Goal: Task Accomplishment & Management: Use online tool/utility

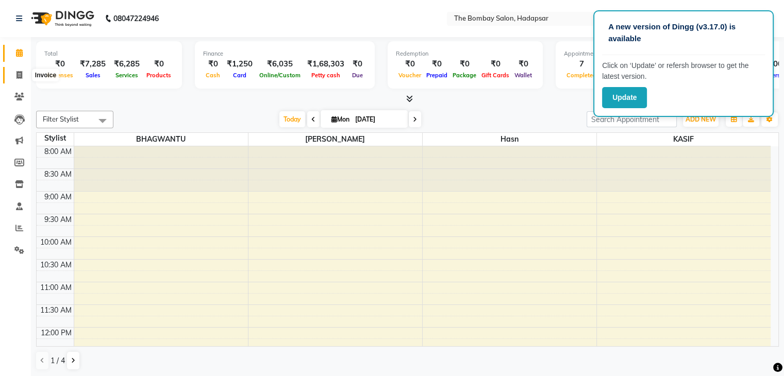
click at [21, 79] on span at bounding box center [19, 76] width 18 height 12
select select "service"
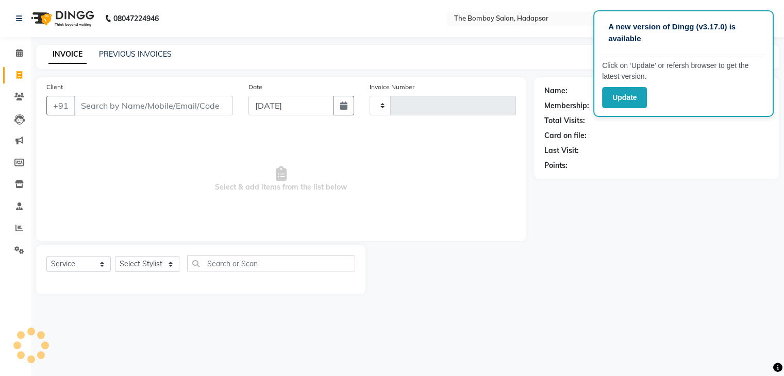
type input "0763"
select select "8374"
click at [19, 99] on icon at bounding box center [19, 97] width 10 height 8
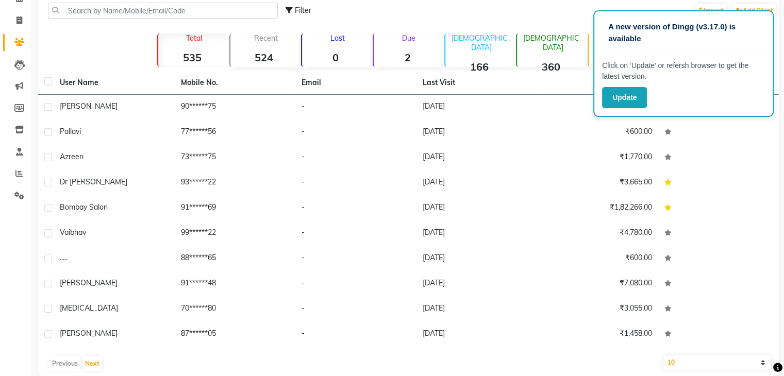
scroll to position [70, 0]
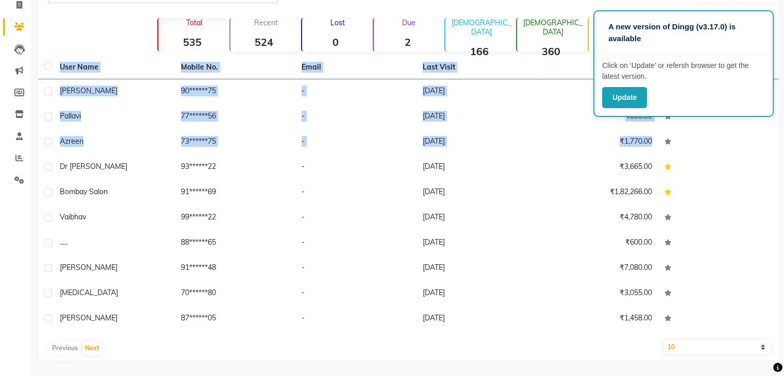
drag, startPoint x: 709, startPoint y: 148, endPoint x: 91, endPoint y: 37, distance: 628.0
click at [91, 37] on div "Filter Import Add Client Total 535 Recent 524 Lost 0 Due 2 [DEMOGRAPHIC_DATA] 1…" at bounding box center [408, 168] width 741 height 386
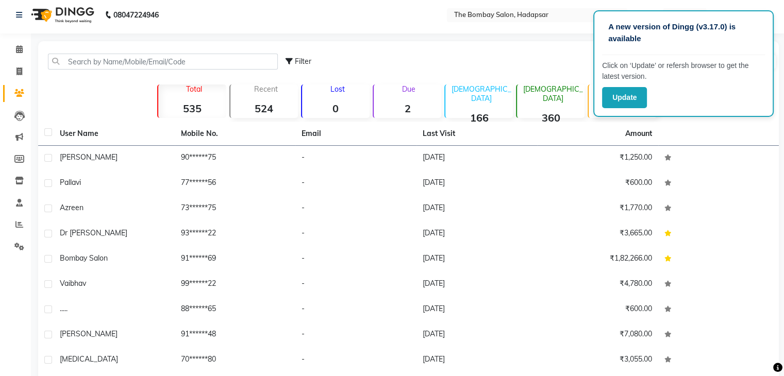
scroll to position [4, 0]
click at [252, 98] on div "Recent 524" at bounding box center [263, 101] width 69 height 34
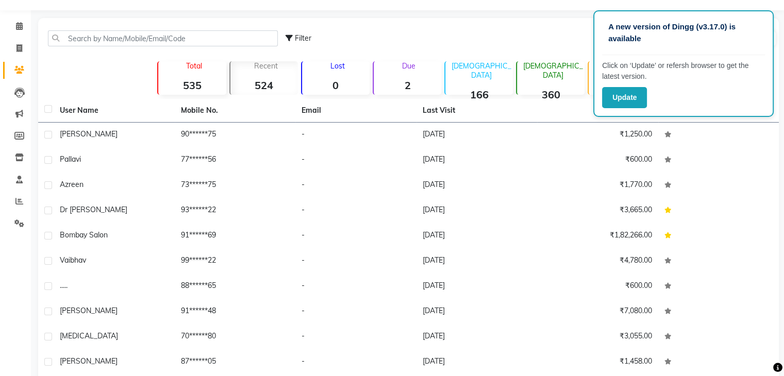
scroll to position [0, 0]
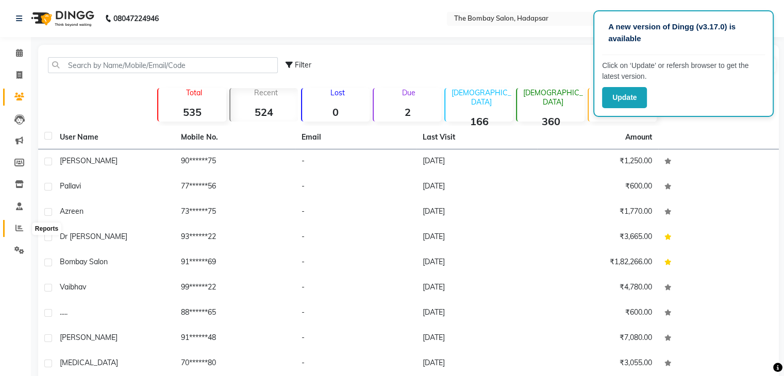
click at [16, 231] on icon at bounding box center [19, 228] width 8 height 8
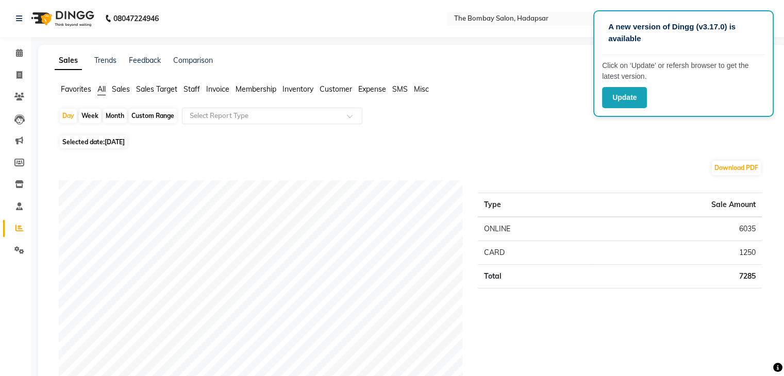
click at [165, 91] on span "Sales Target" at bounding box center [156, 89] width 41 height 9
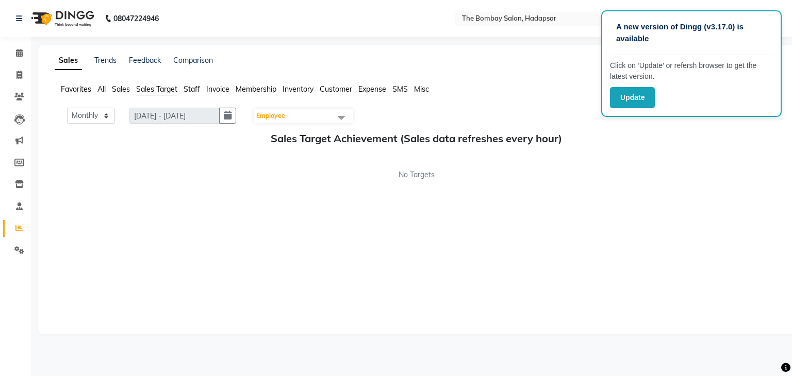
click at [188, 91] on span "Staff" at bounding box center [192, 89] width 16 height 9
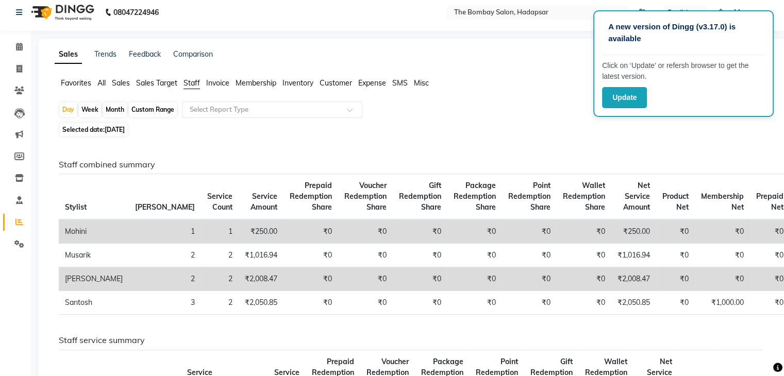
scroll to position [4, 0]
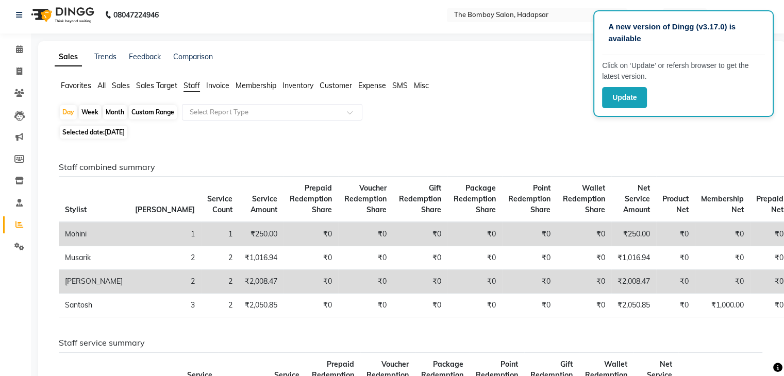
click at [145, 84] on span "Sales Target" at bounding box center [156, 85] width 41 height 9
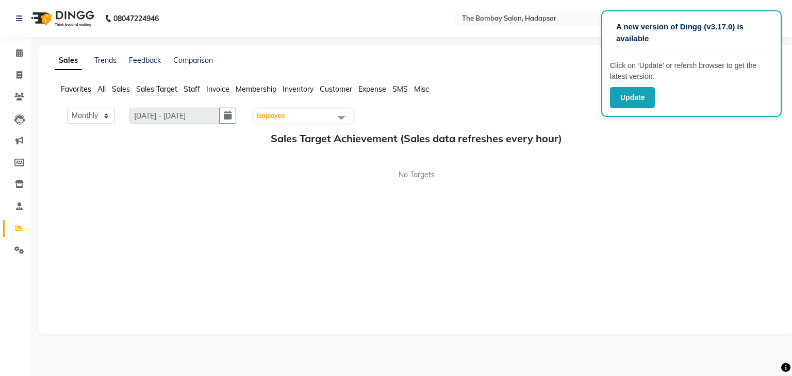
click at [243, 89] on span "Membership" at bounding box center [256, 89] width 41 height 9
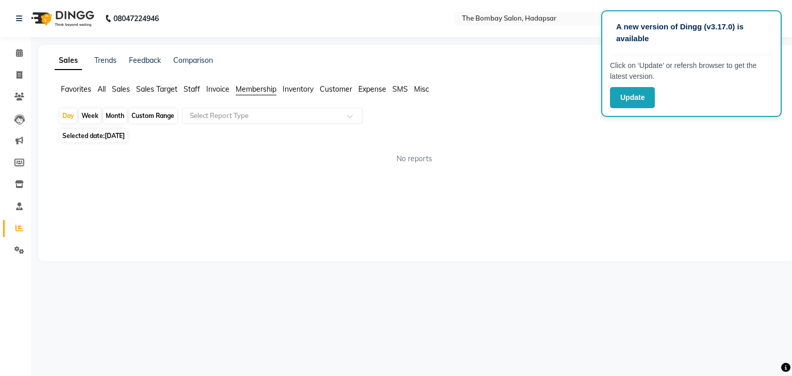
click at [298, 88] on span "Inventory" at bounding box center [297, 89] width 31 height 9
click at [345, 88] on span "Customer" at bounding box center [336, 89] width 32 height 9
click at [383, 91] on span "Expense" at bounding box center [372, 89] width 28 height 9
click at [66, 114] on div "Day" at bounding box center [68, 116] width 17 height 14
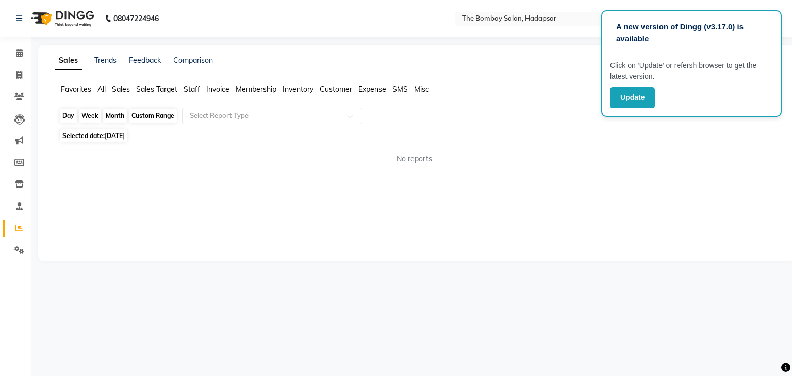
select select "9"
select select "2025"
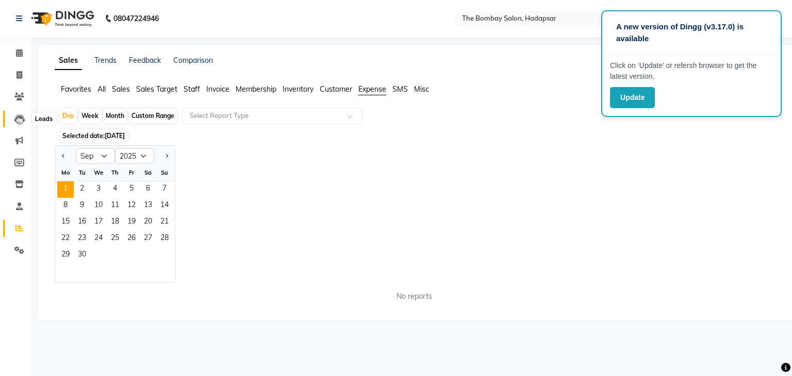
click at [19, 122] on icon at bounding box center [19, 119] width 10 height 10
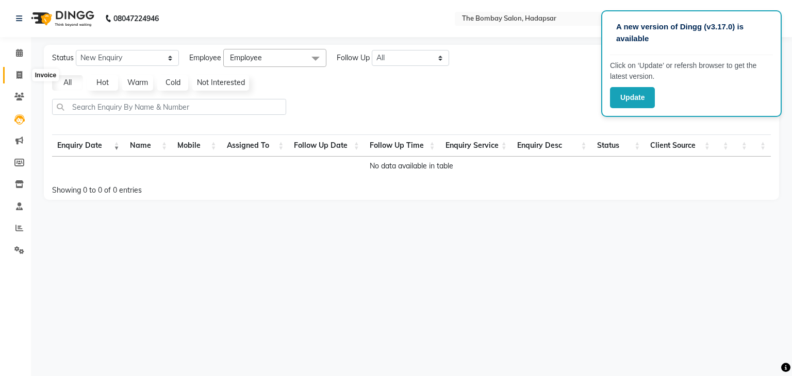
click at [20, 71] on icon at bounding box center [19, 75] width 6 height 8
select select "service"
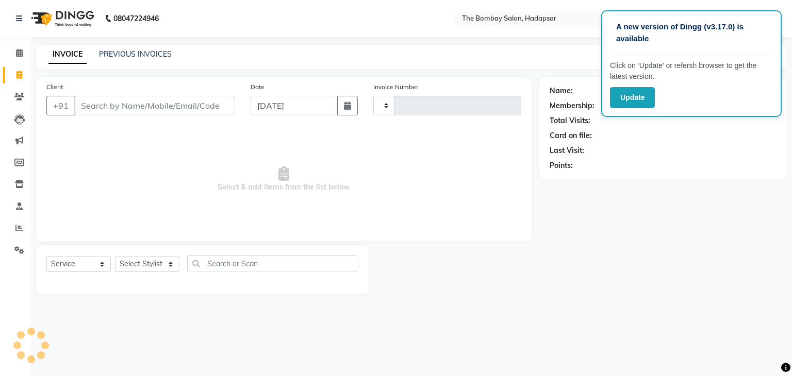
type input "0763"
select select "8374"
click at [22, 48] on span at bounding box center [19, 53] width 18 height 12
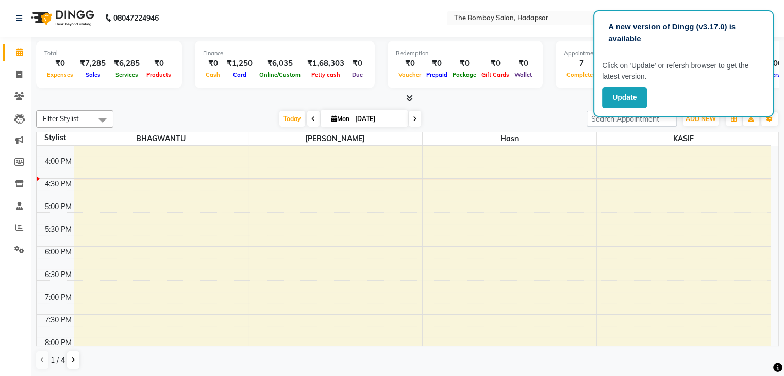
scroll to position [354, 0]
